Goal: Information Seeking & Learning: Understand process/instructions

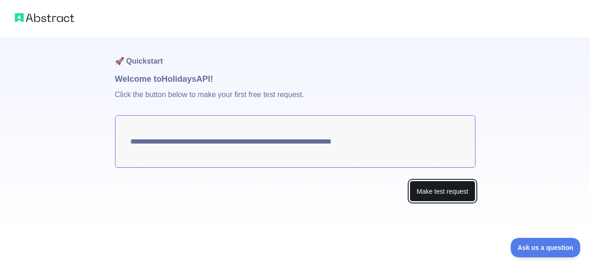
click at [445, 194] on button "Make test request" at bounding box center [442, 191] width 65 height 21
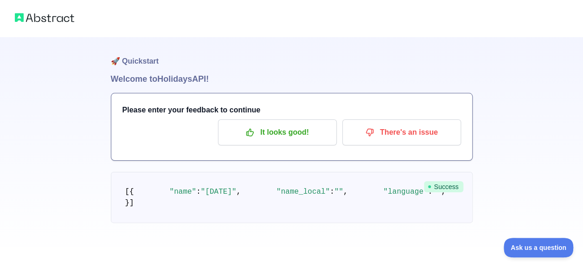
click at [48, 14] on img at bounding box center [44, 17] width 59 height 13
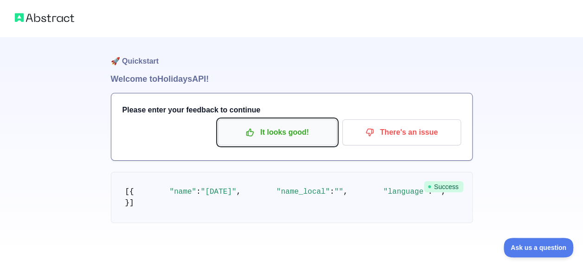
click at [260, 134] on p "It looks good!" at bounding box center [277, 132] width 105 height 16
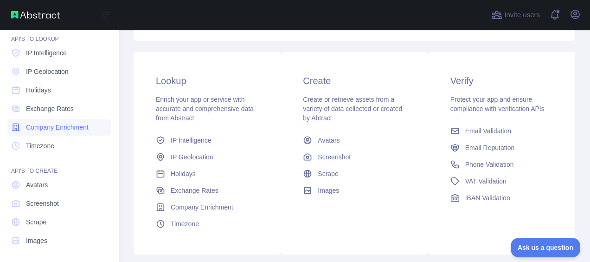
scroll to position [147, 0]
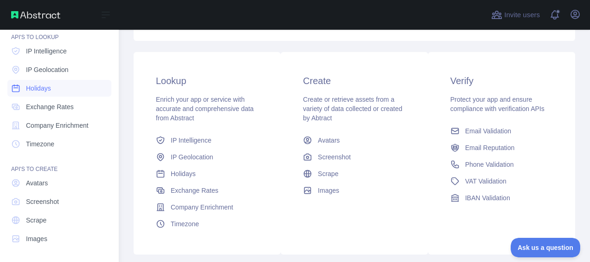
click at [47, 87] on span "Holidays" at bounding box center [38, 88] width 25 height 9
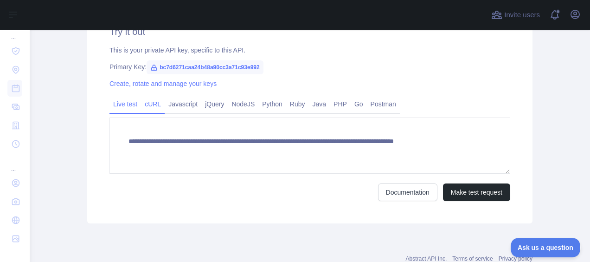
scroll to position [278, 0]
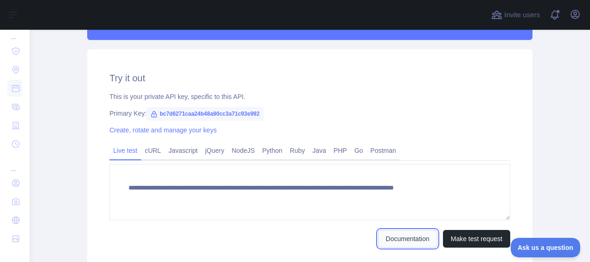
click at [399, 238] on link "Documentation" at bounding box center [407, 239] width 59 height 18
click at [148, 153] on link "cURL" at bounding box center [153, 150] width 24 height 15
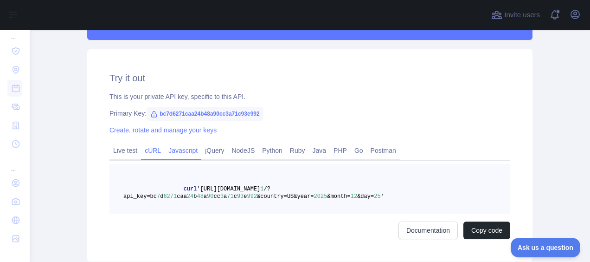
click at [188, 157] on link "Javascript" at bounding box center [183, 150] width 37 height 15
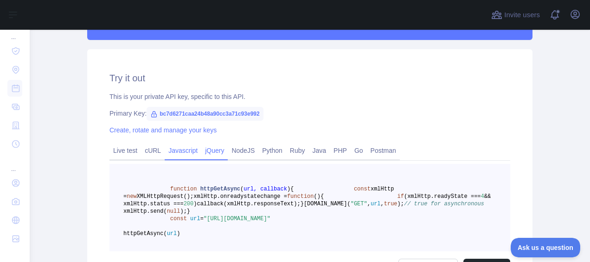
click at [215, 155] on link "jQuery" at bounding box center [214, 150] width 26 height 15
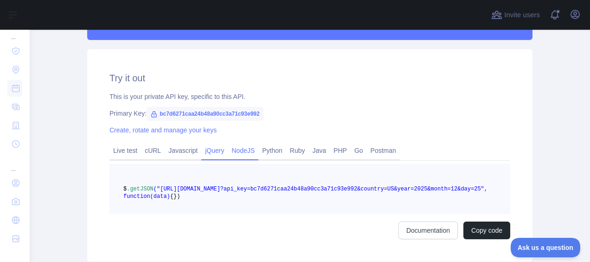
click at [238, 152] on link "NodeJS" at bounding box center [243, 150] width 31 height 15
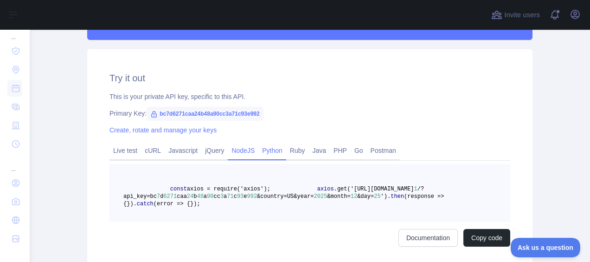
click at [271, 152] on link "Python" at bounding box center [272, 150] width 28 height 15
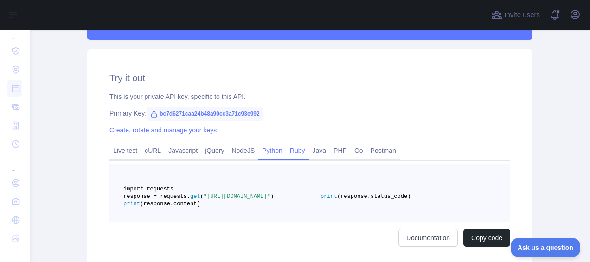
click at [291, 153] on link "Ruby" at bounding box center [297, 150] width 23 height 15
click at [313, 153] on link "Java" at bounding box center [319, 150] width 21 height 15
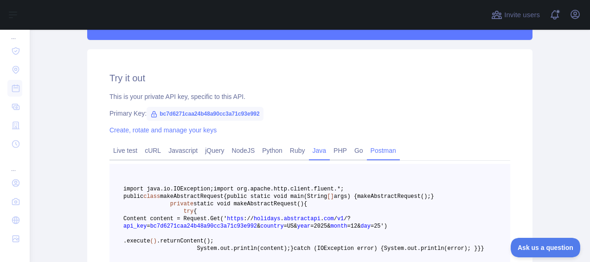
click at [372, 155] on link "Postman" at bounding box center [383, 150] width 33 height 15
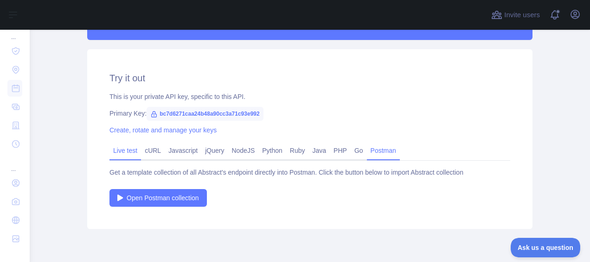
click at [113, 155] on link "Live test" at bounding box center [126, 150] width 32 height 15
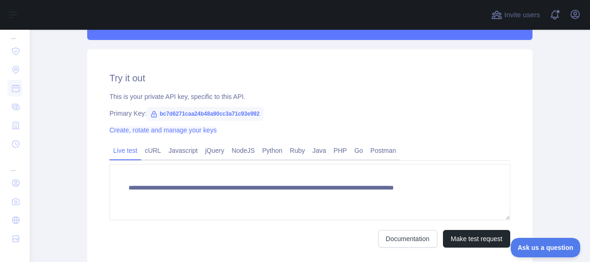
click at [166, 134] on link "Create, rotate and manage your keys" at bounding box center [163, 129] width 107 height 7
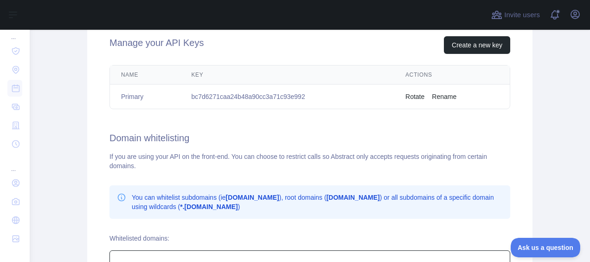
scroll to position [279, 0]
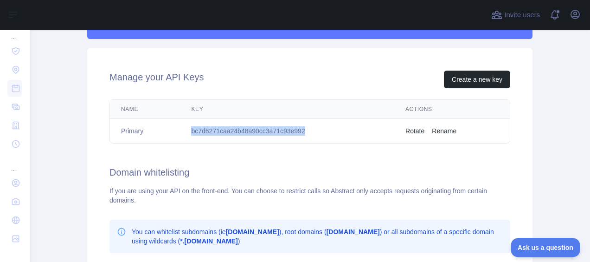
drag, startPoint x: 302, startPoint y: 130, endPoint x: 183, endPoint y: 133, distance: 119.3
click at [183, 133] on td "bc7d6271caa24b48a90cc3a71c93e992" at bounding box center [287, 131] width 214 height 25
copy td "bc7d6271caa24b48a90cc3a71c93e992"
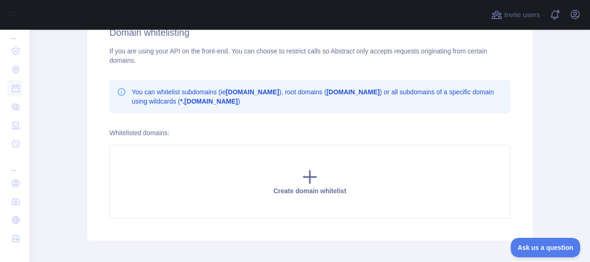
scroll to position [419, 0]
